Goal: Information Seeking & Learning: Find specific fact

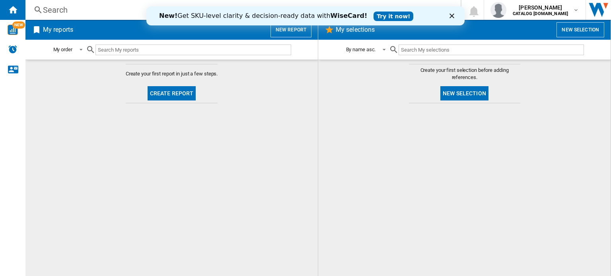
click at [46, 17] on div "Search Search 0 [PERSON_NAME] CATALOG [DOMAIN_NAME] CATALOG [DOMAIN_NAME] My se…" at bounding box center [317, 10] width 585 height 20
click at [47, 11] on div "Search" at bounding box center [241, 9] width 397 height 11
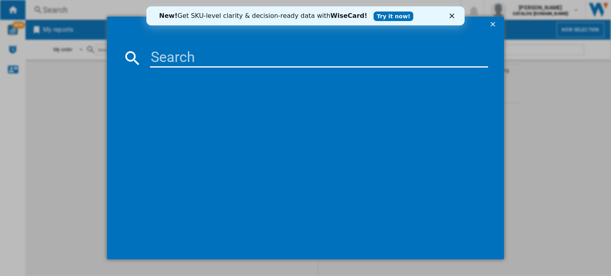
click at [156, 60] on input at bounding box center [319, 57] width 338 height 19
paste input "NDC7721SB"
type input "NDC7721SB"
